Goal: Register for event/course

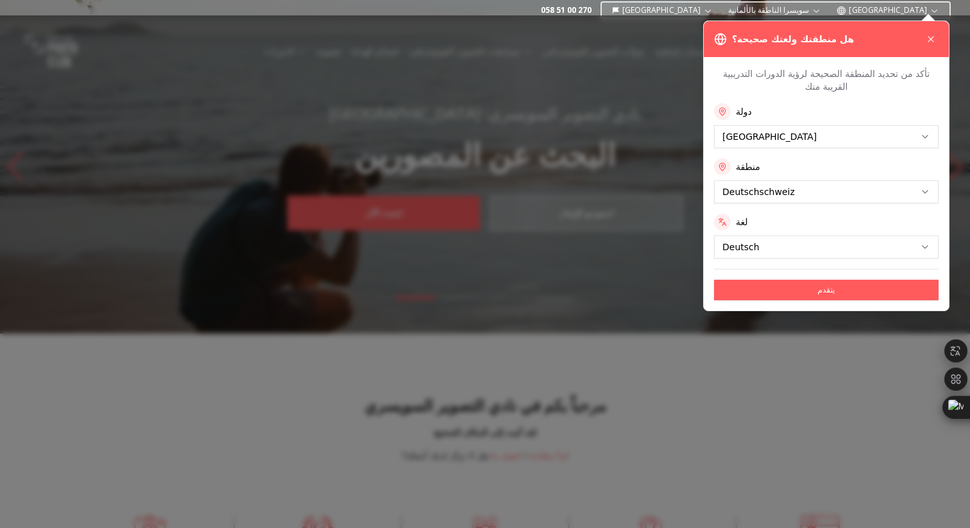
click at [323, 130] on div at bounding box center [485, 271] width 970 height 512
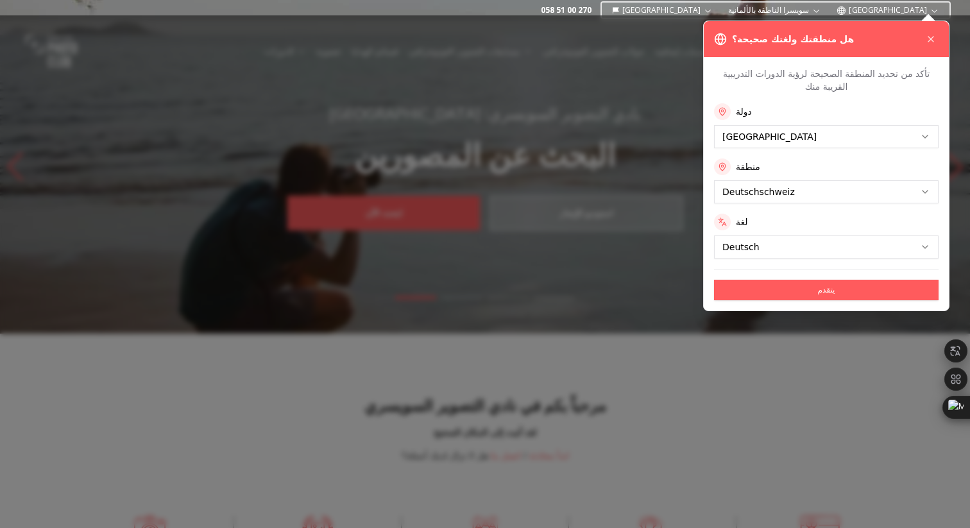
click at [933, 39] on icon at bounding box center [931, 39] width 10 height 10
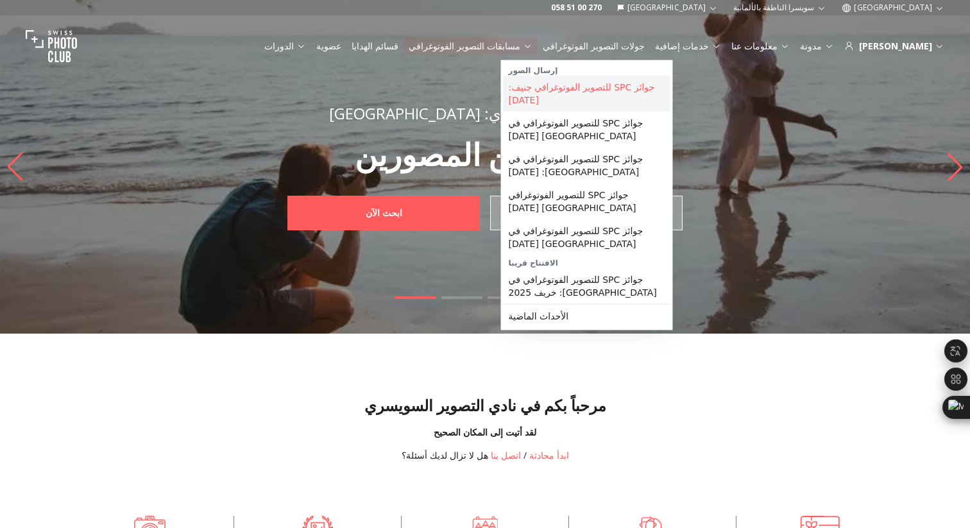
click at [577, 90] on font "جوائز SPC للتصوير الفوتوغرافي جنيف: [DATE]" at bounding box center [582, 93] width 146 height 23
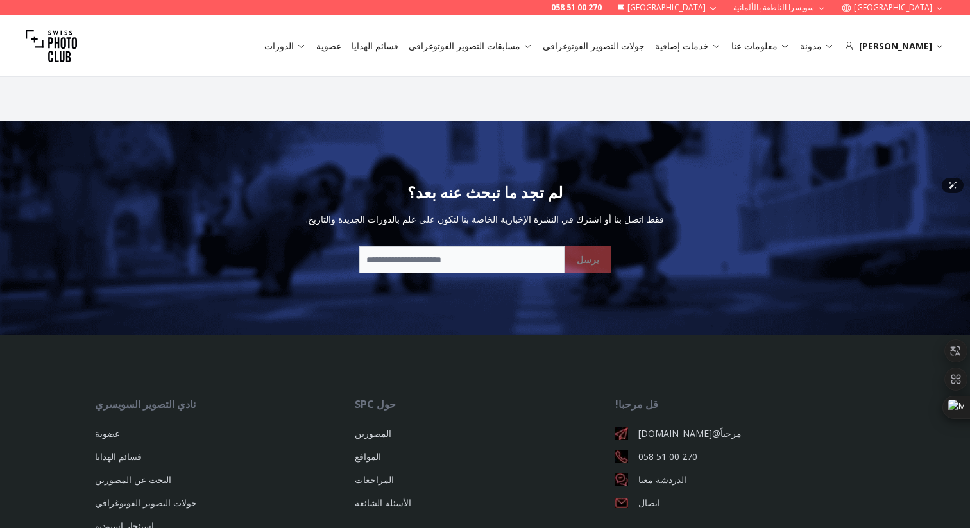
scroll to position [2734, 0]
